Goal: Task Accomplishment & Management: Use online tool/utility

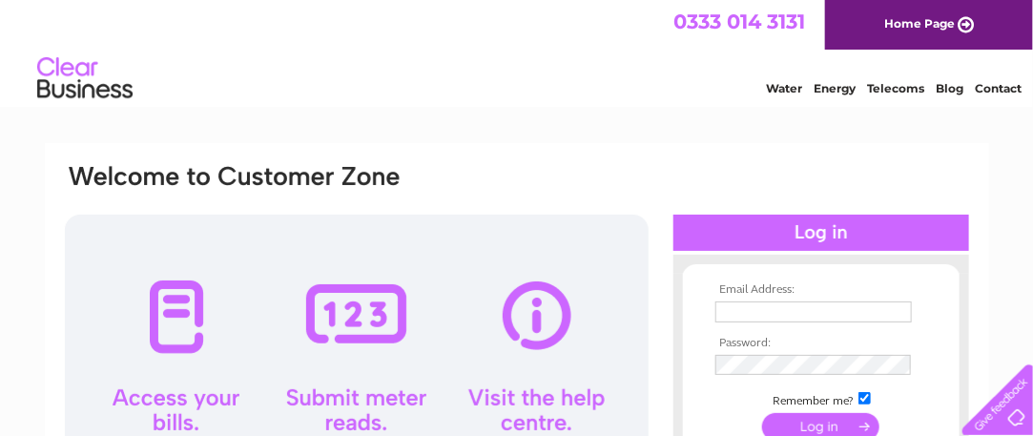
type input "elitefencing@aol.com"
click at [809, 423] on input "submit" at bounding box center [820, 426] width 117 height 27
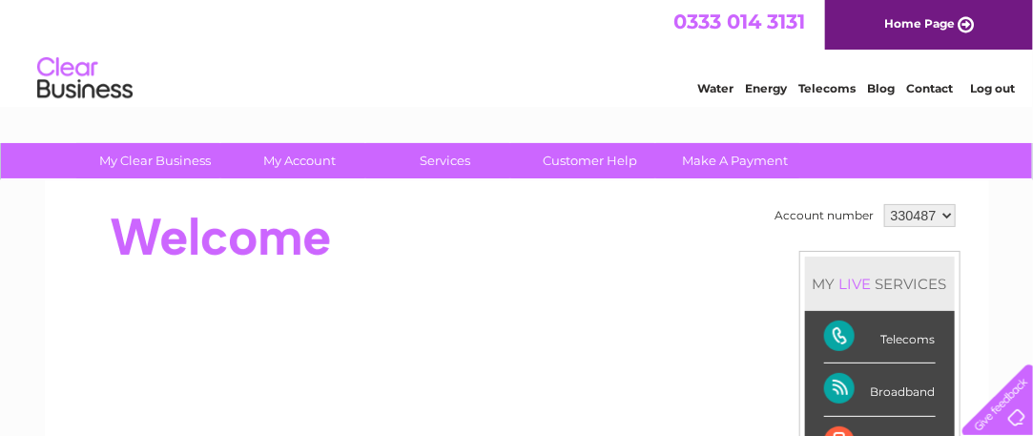
click at [943, 220] on select "330487" at bounding box center [920, 215] width 72 height 23
click at [653, 231] on div at bounding box center [410, 237] width 694 height 76
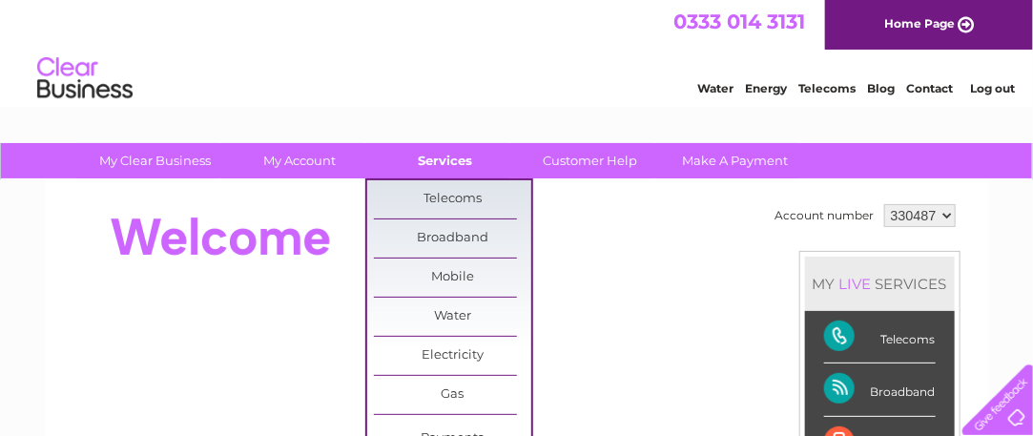
scroll to position [38, 0]
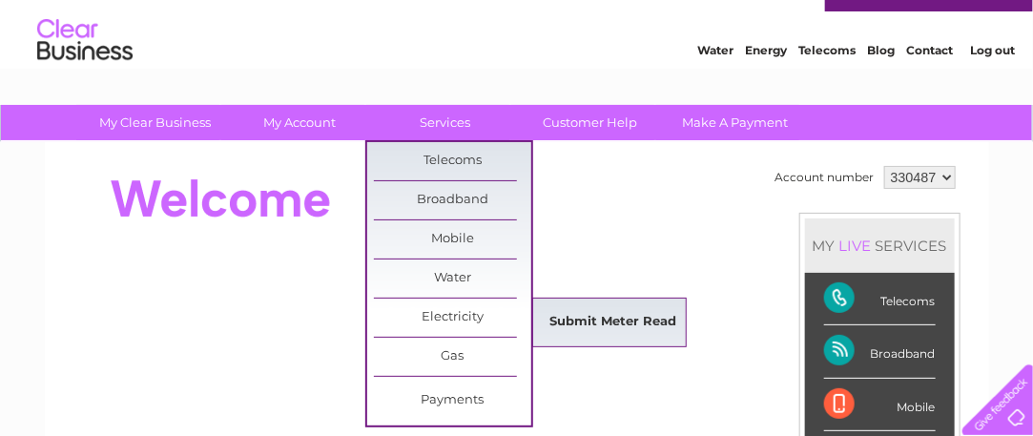
click at [568, 316] on link "Submit Meter Read" at bounding box center [612, 322] width 157 height 38
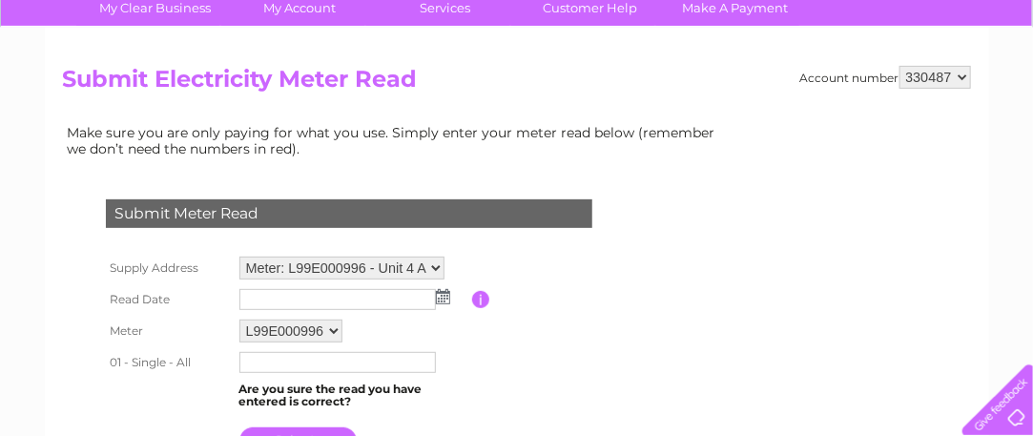
scroll to position [191, 0]
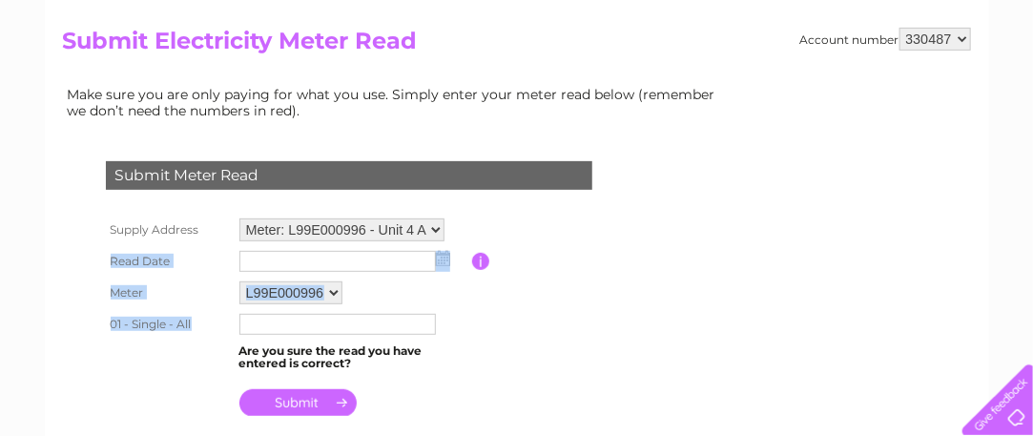
drag, startPoint x: 0, startPoint y: 0, endPoint x: 527, endPoint y: 241, distance: 579.8
click at [527, 241] on table "Supply Address Meter: L99E000996 - Unit 4 At Foundry Dock, Foundry Yard, Hall L…" at bounding box center [372, 318] width 542 height 208
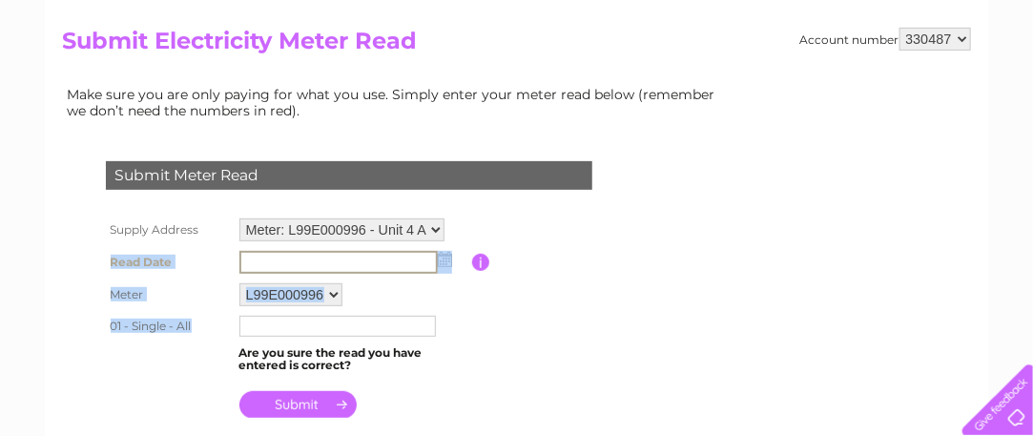
click at [399, 262] on input "text" at bounding box center [338, 262] width 198 height 23
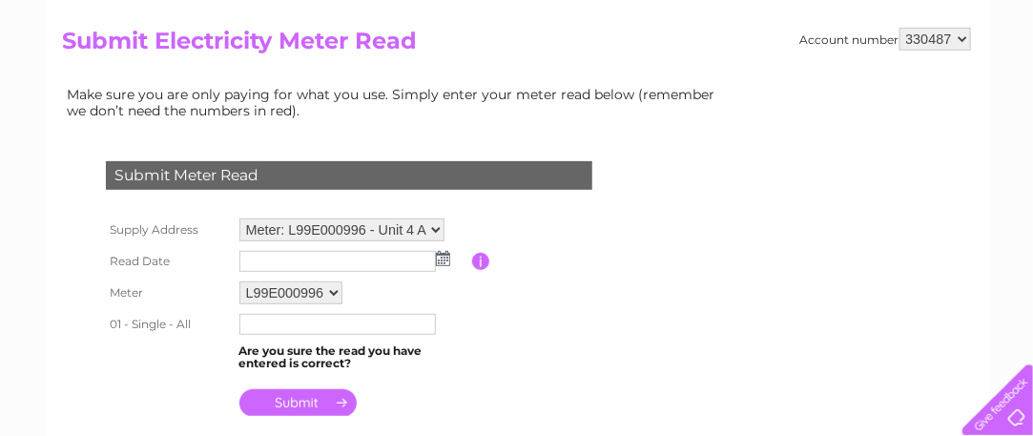
click at [483, 257] on input "button" at bounding box center [481, 261] width 18 height 17
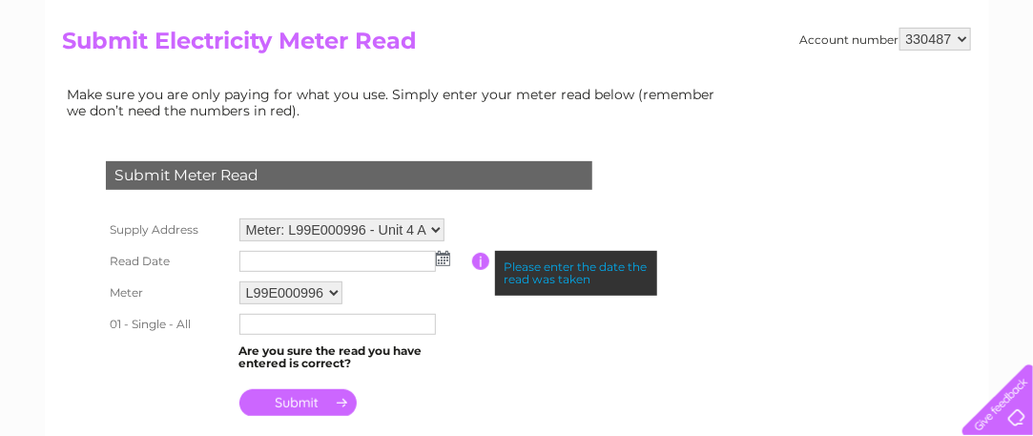
click at [472, 293] on table "Supply Address Meter: L99E000996 - Unit 4 At Foundry Dock, Foundry Yard, Hall L…" at bounding box center [372, 318] width 542 height 208
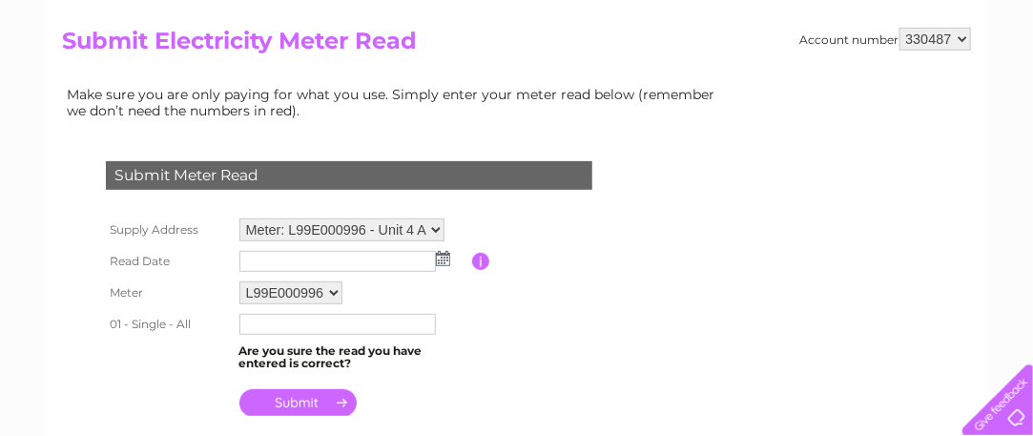
click at [400, 224] on select "Meter: L99E000996 - Unit 4 At [STREET_ADDRESS][PERSON_NAME]" at bounding box center [341, 229] width 205 height 23
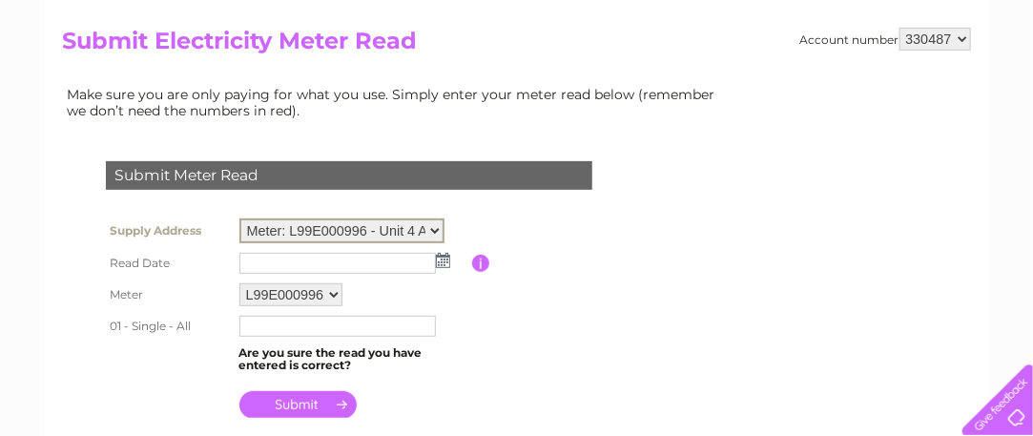
click at [400, 224] on select "Meter: L99E000996 - Unit 4 At [STREET_ADDRESS][PERSON_NAME]" at bounding box center [341, 230] width 205 height 25
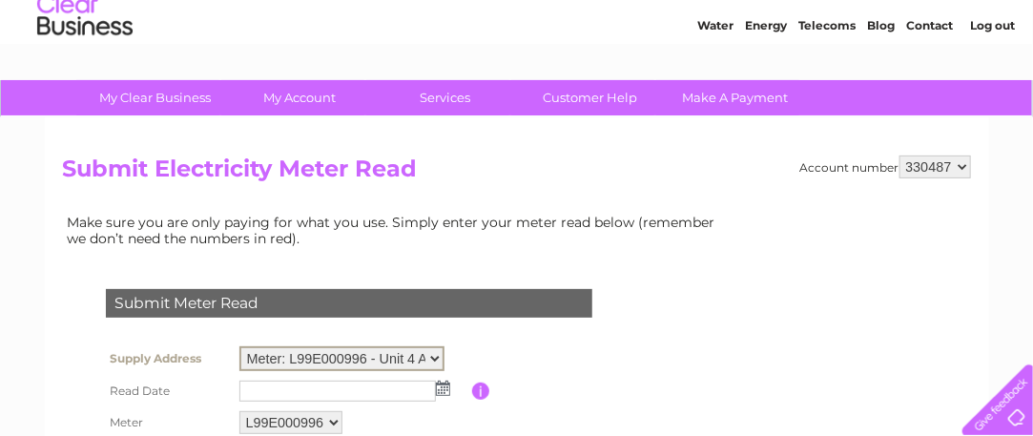
scroll to position [0, 0]
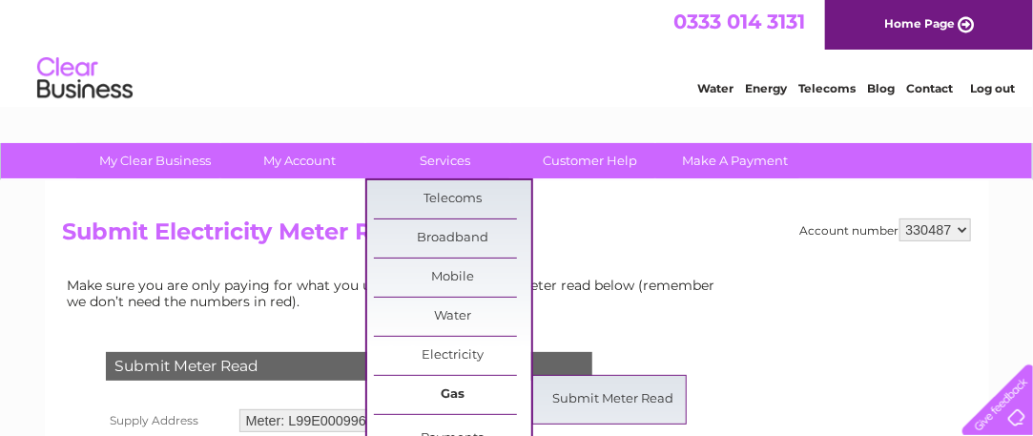
click at [428, 386] on link "Gas" at bounding box center [452, 395] width 157 height 38
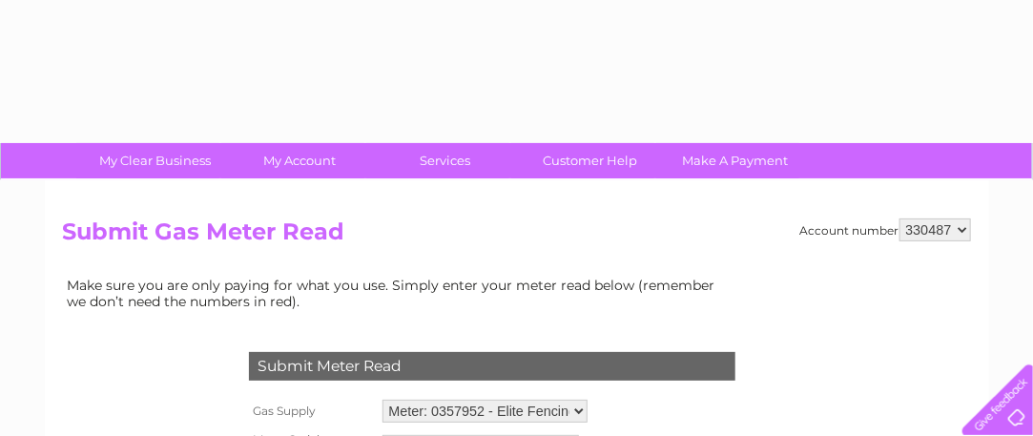
click at [428, 386] on td "Submit Meter Read" at bounding box center [492, 364] width 496 height 62
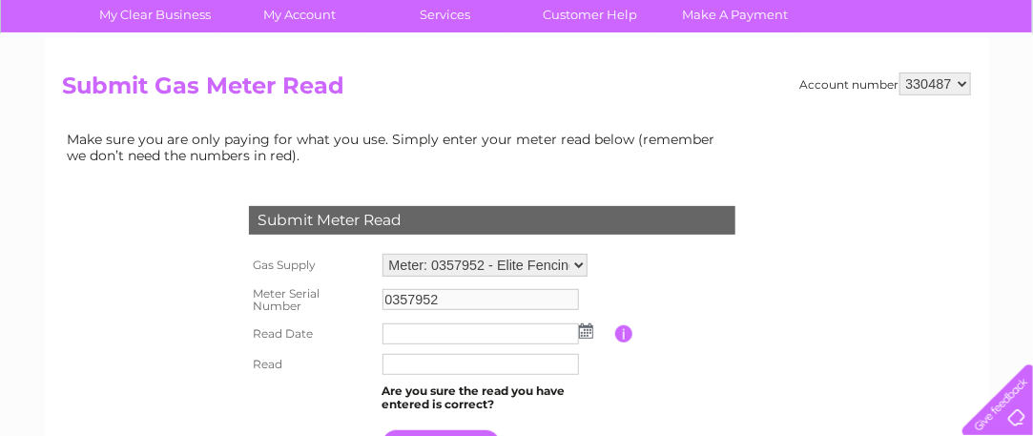
scroll to position [184, 0]
